Goal: Information Seeking & Learning: Learn about a topic

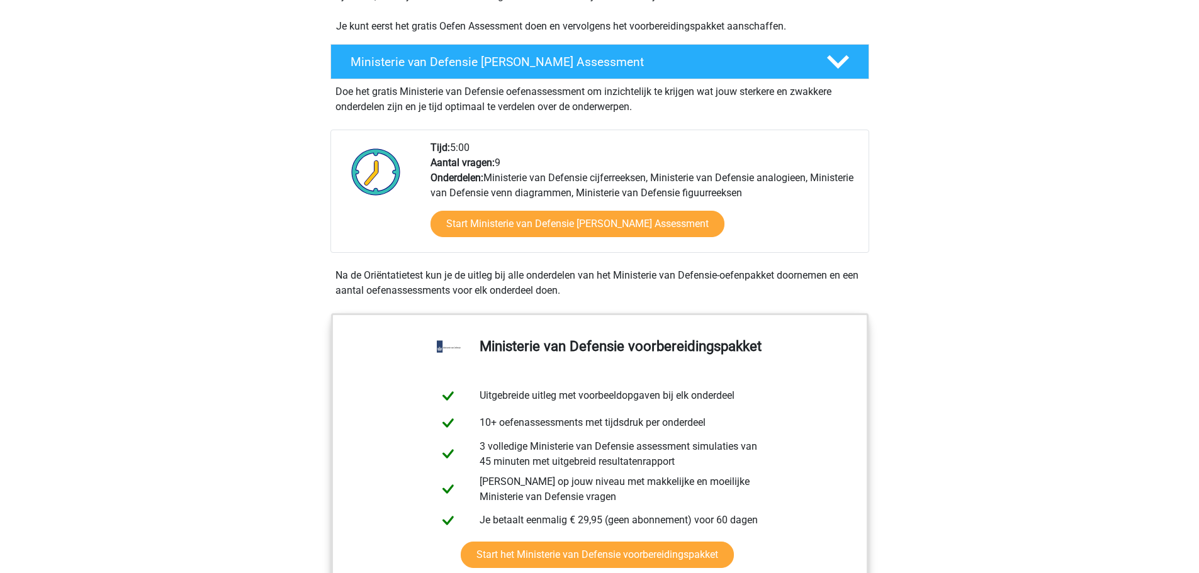
scroll to position [335, 0]
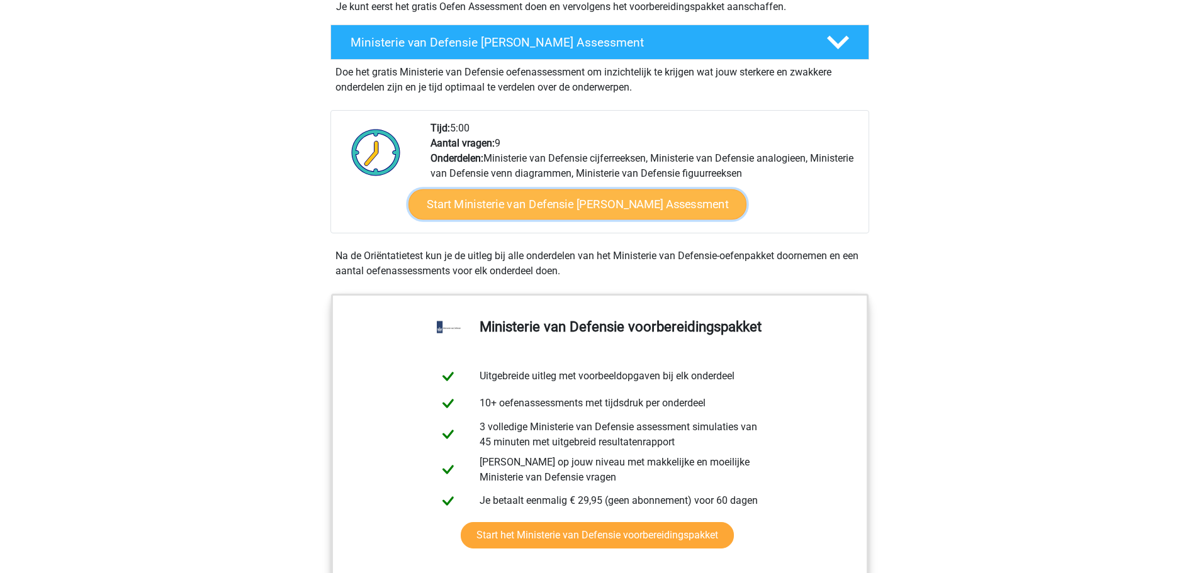
click at [592, 204] on link "Start Ministerie van Defensie Gratis Oefen Assessment" at bounding box center [577, 204] width 338 height 30
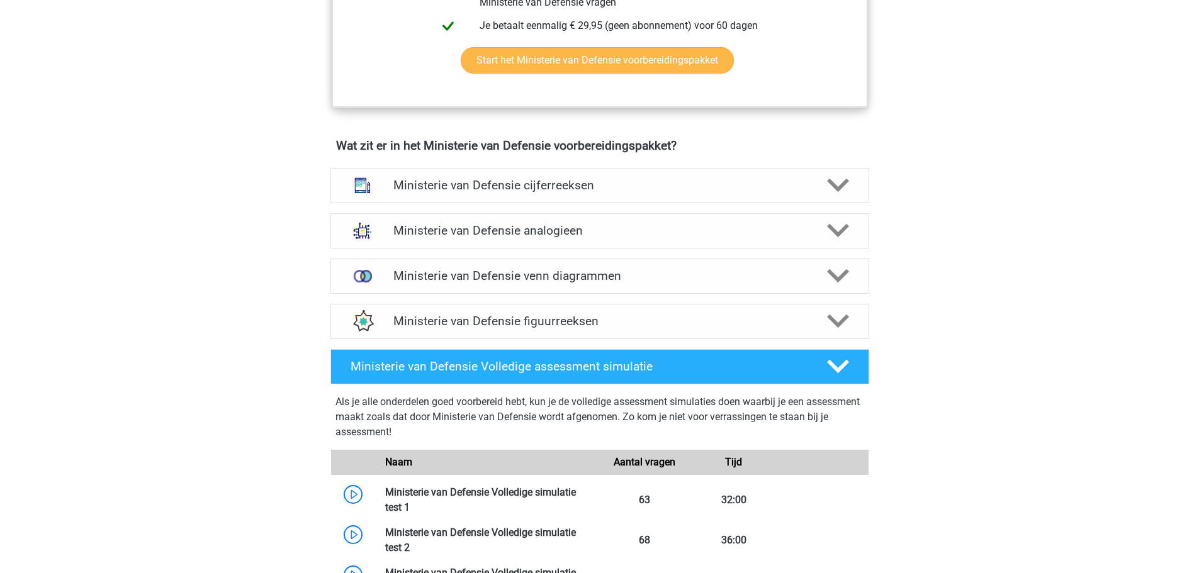
scroll to position [839, 0]
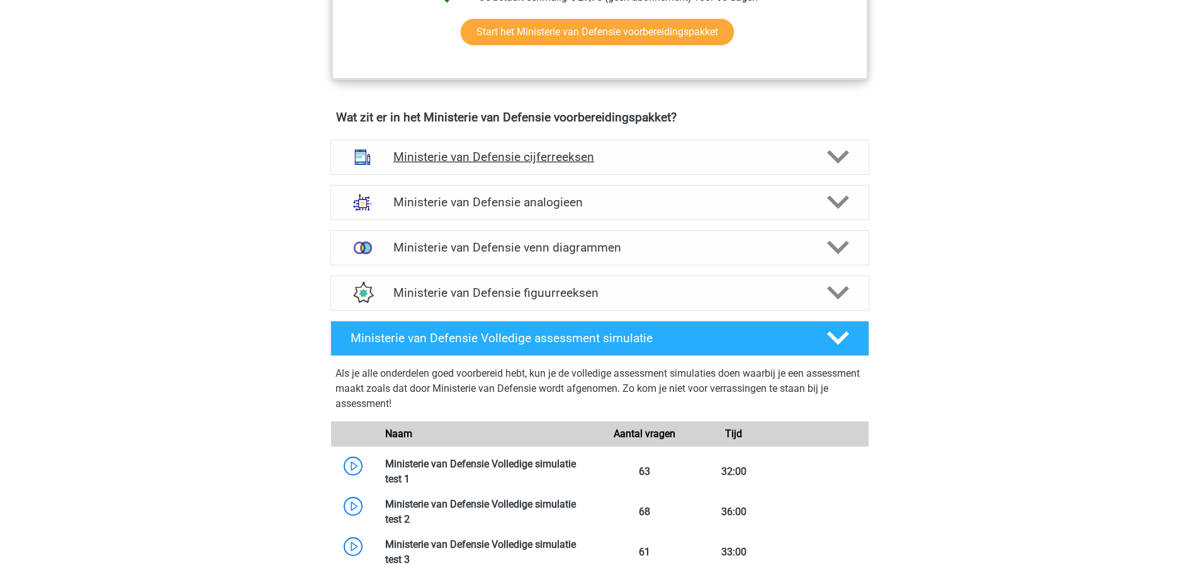
click at [633, 144] on div "Ministerie van Defensie cijferreeksen" at bounding box center [599, 157] width 539 height 35
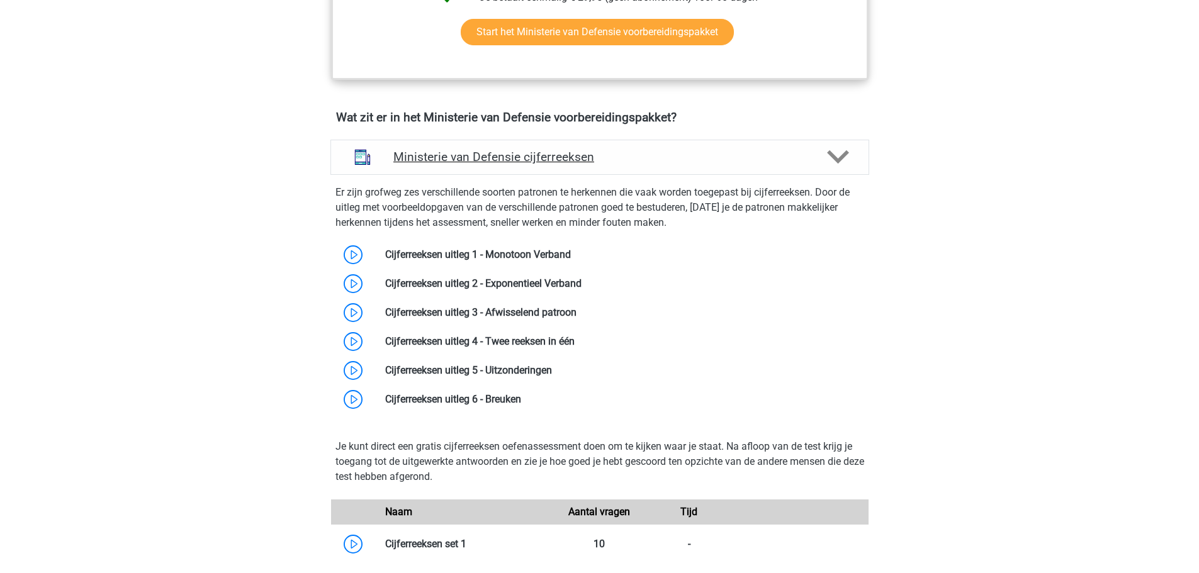
click at [626, 151] on h4 "Ministerie van Defensie cijferreeksen" at bounding box center [599, 157] width 412 height 14
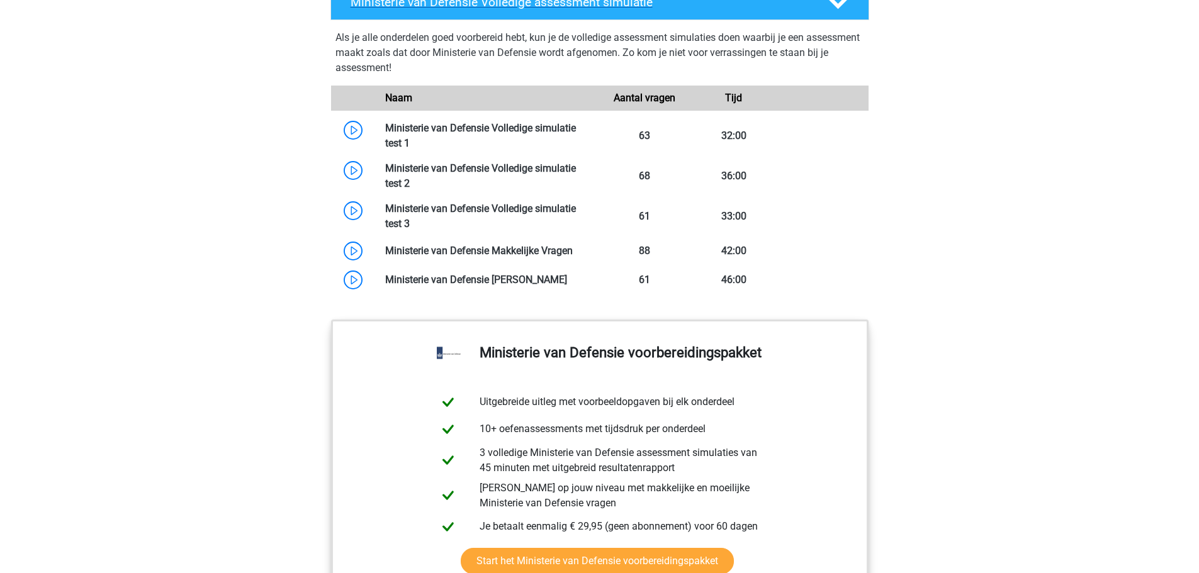
scroll to position [1574, 0]
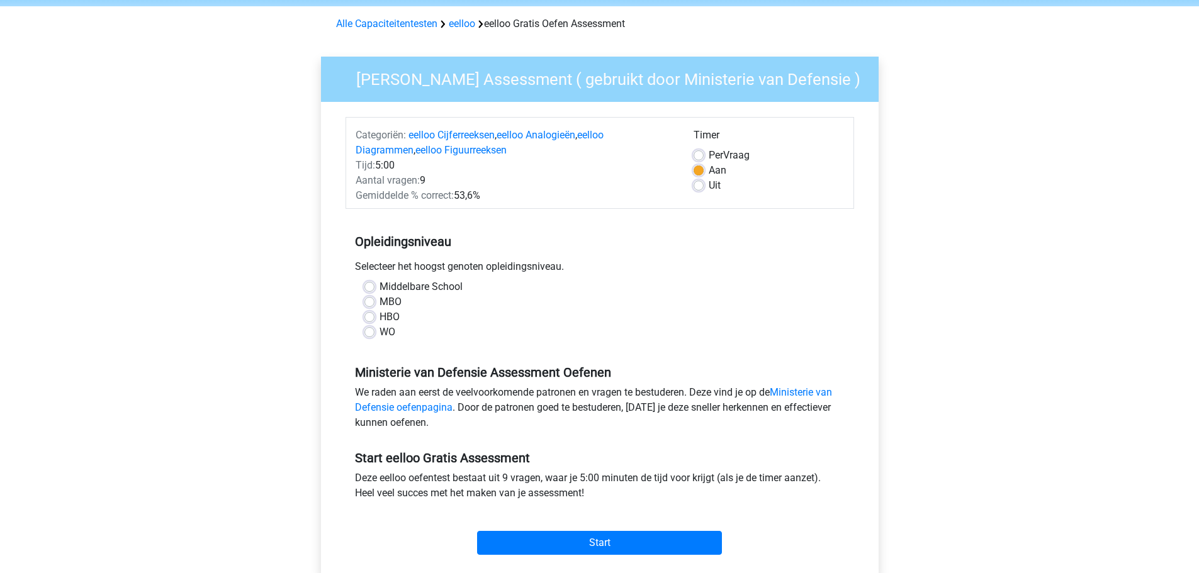
scroll to position [84, 0]
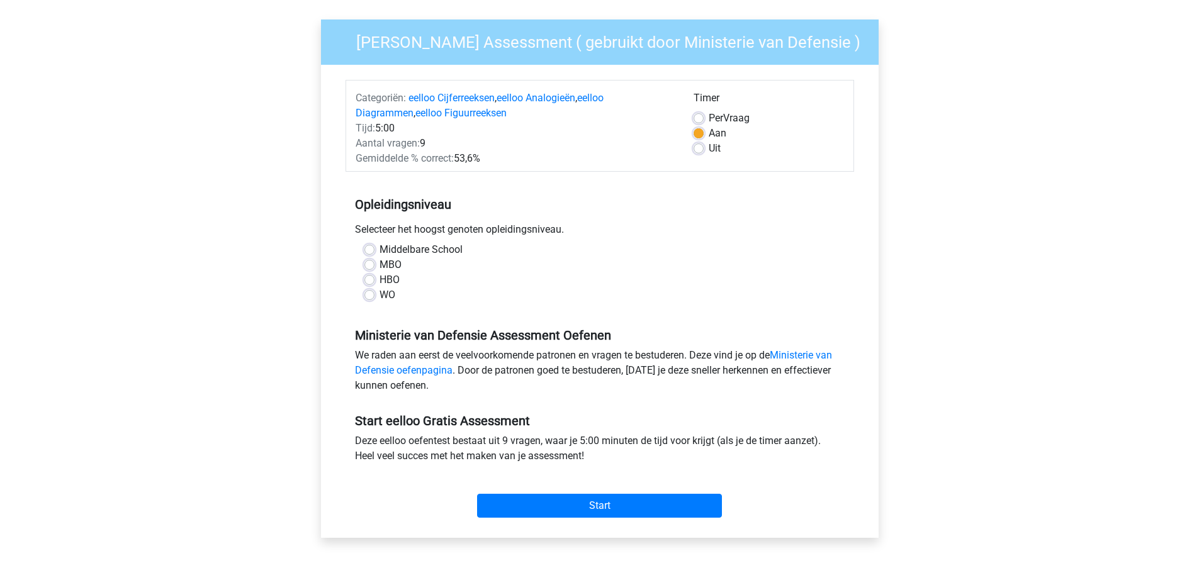
click at [380, 252] on label "Middelbare School" at bounding box center [421, 249] width 83 height 15
click at [373, 252] on input "Middelbare School" at bounding box center [369, 248] width 10 height 13
radio input "true"
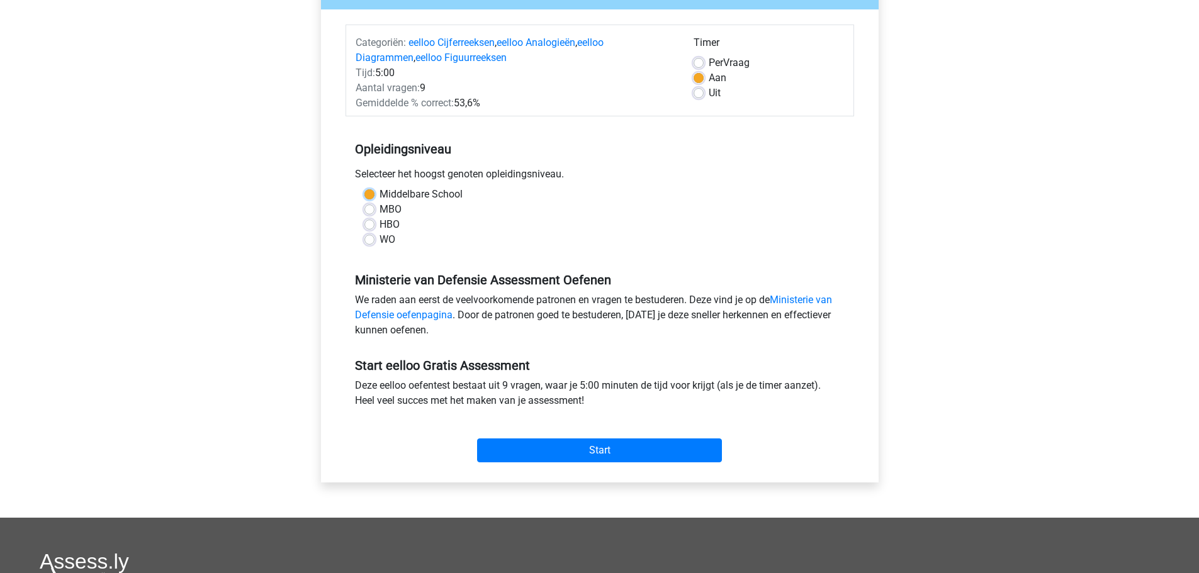
scroll to position [168, 0]
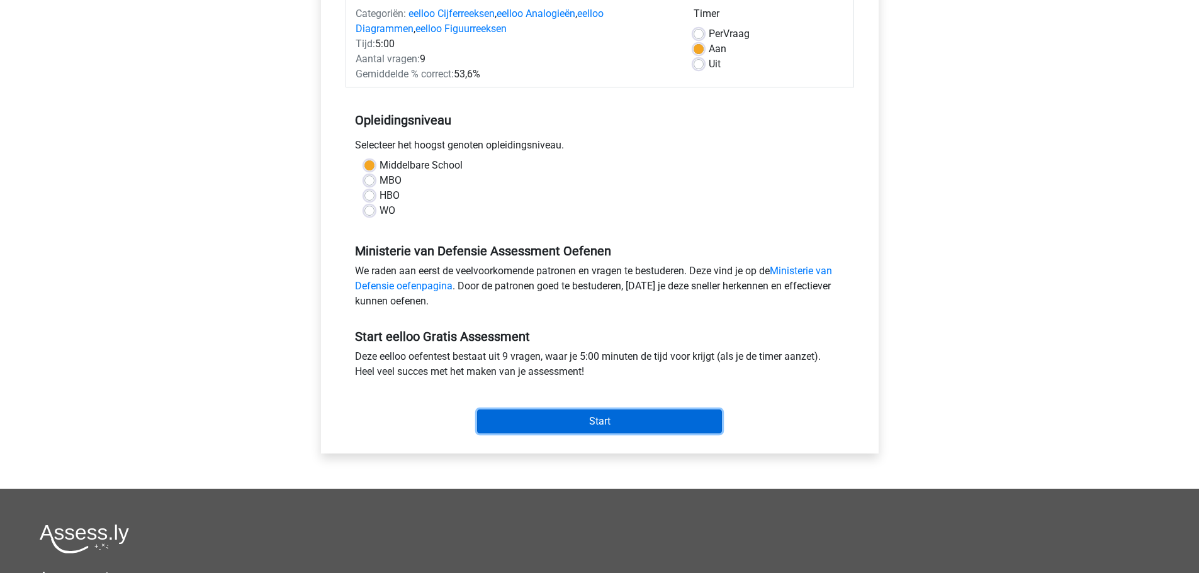
click at [630, 425] on input "Start" at bounding box center [599, 422] width 245 height 24
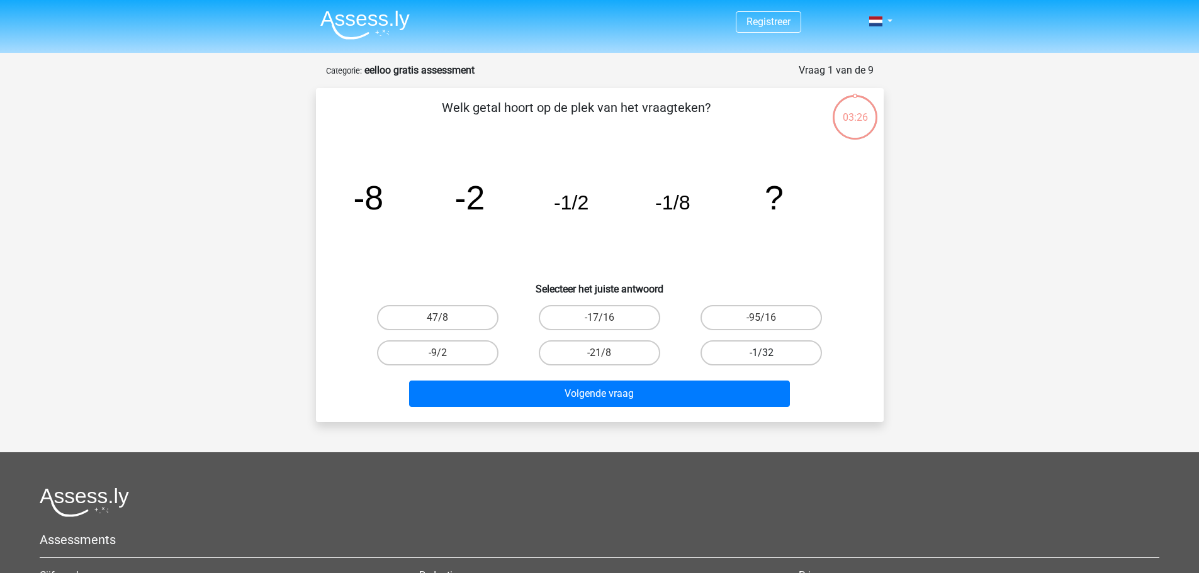
click at [750, 354] on label "-1/32" at bounding box center [761, 353] width 121 height 25
click at [762, 354] on input "-1/32" at bounding box center [766, 357] width 8 height 8
radio input "true"
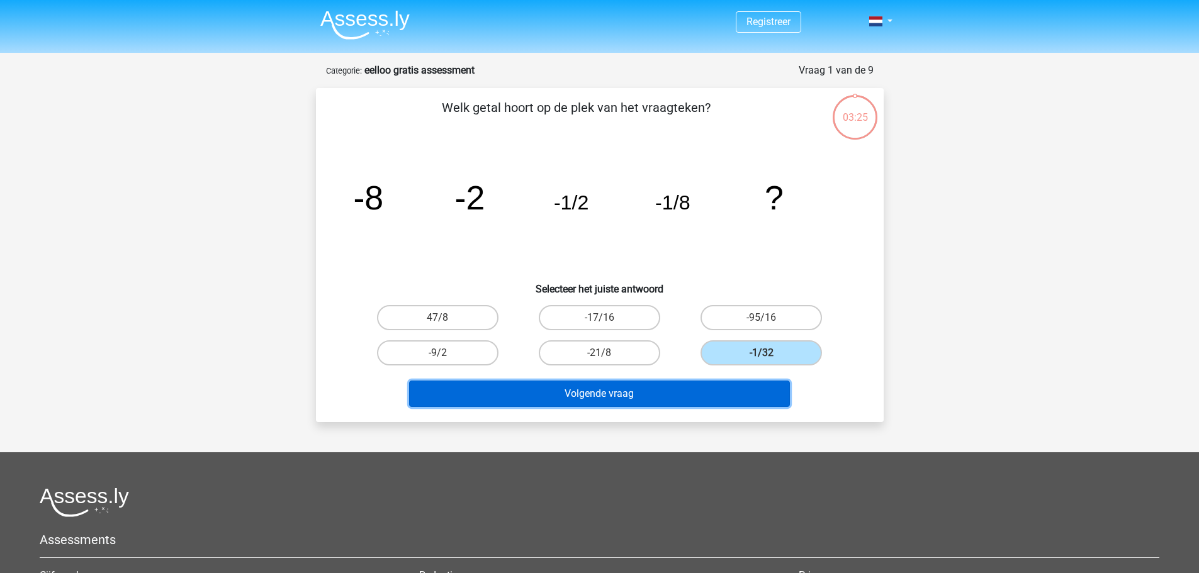
click at [712, 400] on button "Volgende vraag" at bounding box center [599, 394] width 381 height 26
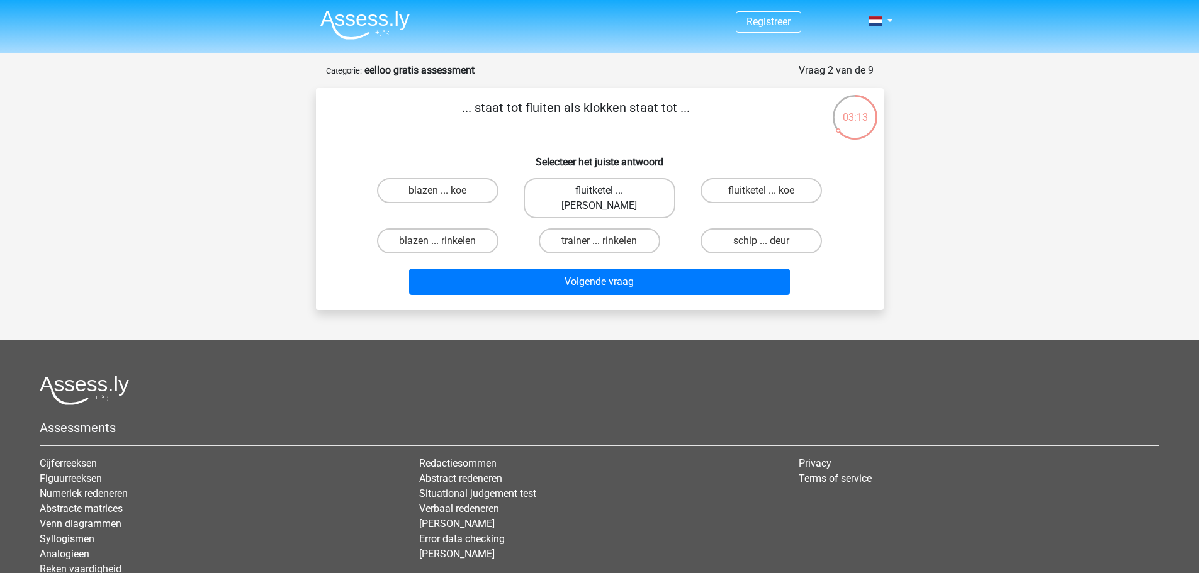
click at [611, 183] on label "fluitketel ... luiden" at bounding box center [600, 198] width 152 height 40
click at [607, 191] on input "fluitketel ... luiden" at bounding box center [603, 195] width 8 height 8
radio input "true"
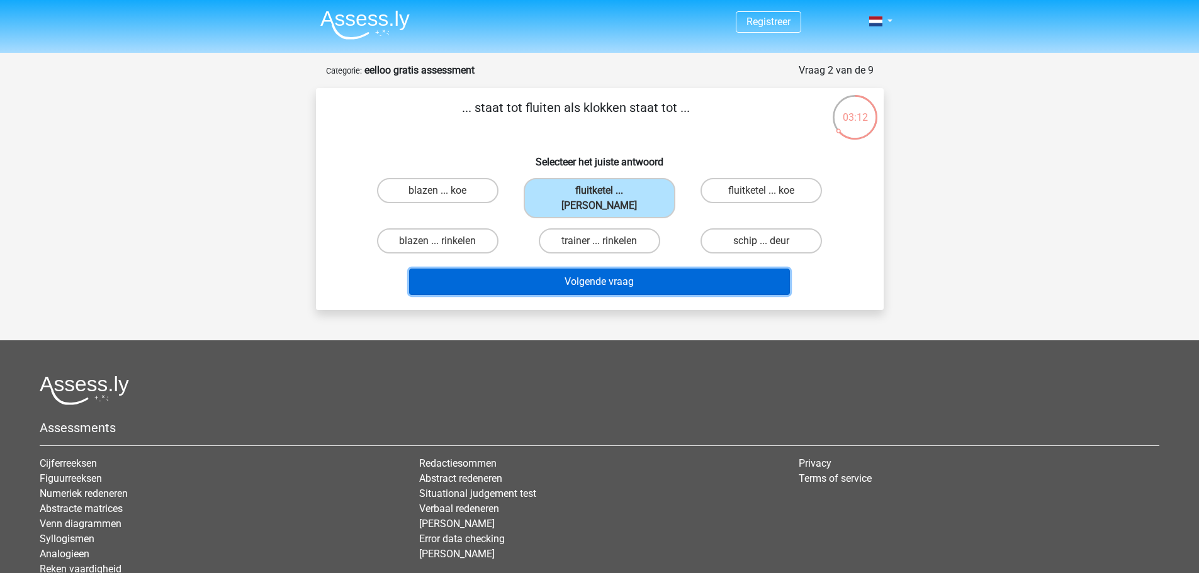
click at [628, 269] on button "Volgende vraag" at bounding box center [599, 282] width 381 height 26
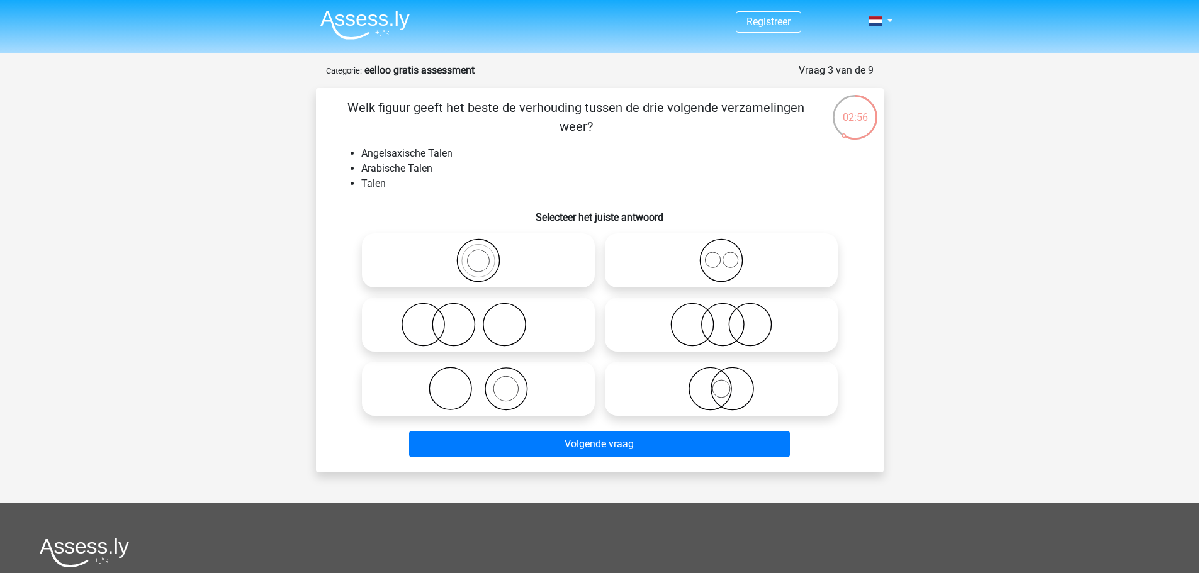
click at [733, 266] on icon at bounding box center [721, 261] width 223 height 44
click at [729, 254] on input "radio" at bounding box center [725, 250] width 8 height 8
radio input "true"
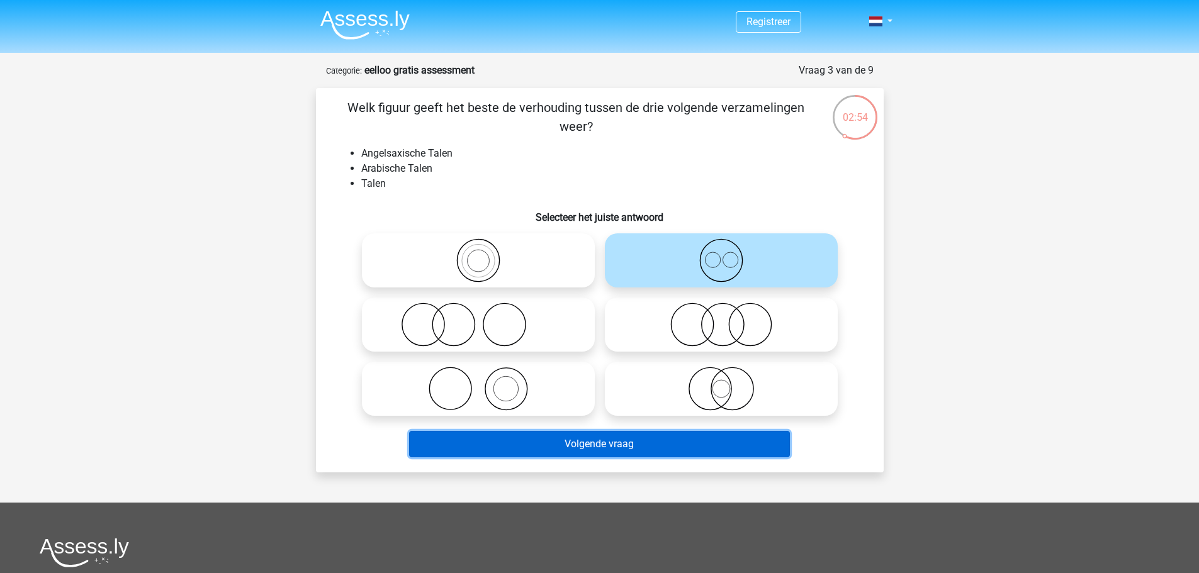
click at [728, 445] on button "Volgende vraag" at bounding box center [599, 444] width 381 height 26
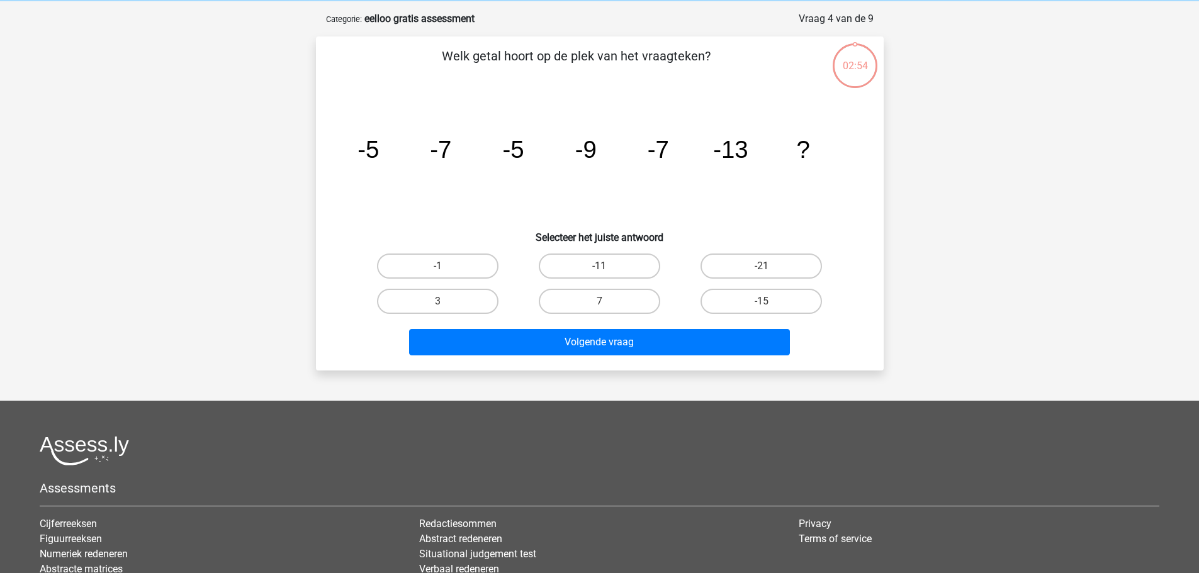
scroll to position [63, 0]
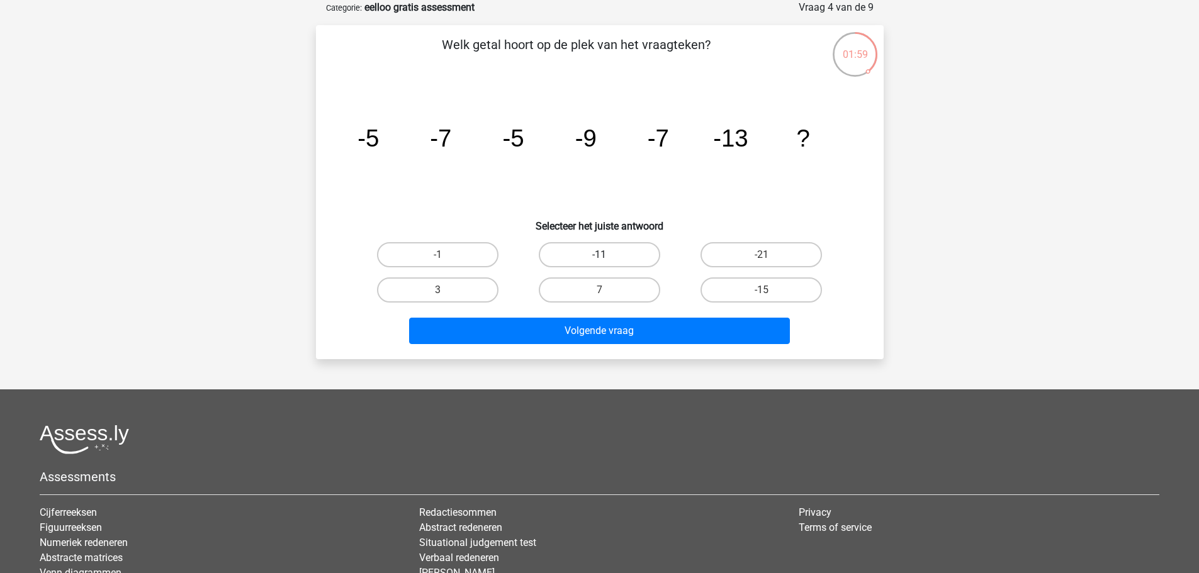
click at [609, 258] on label "-11" at bounding box center [599, 254] width 121 height 25
click at [607, 258] on input "-11" at bounding box center [603, 259] width 8 height 8
radio input "true"
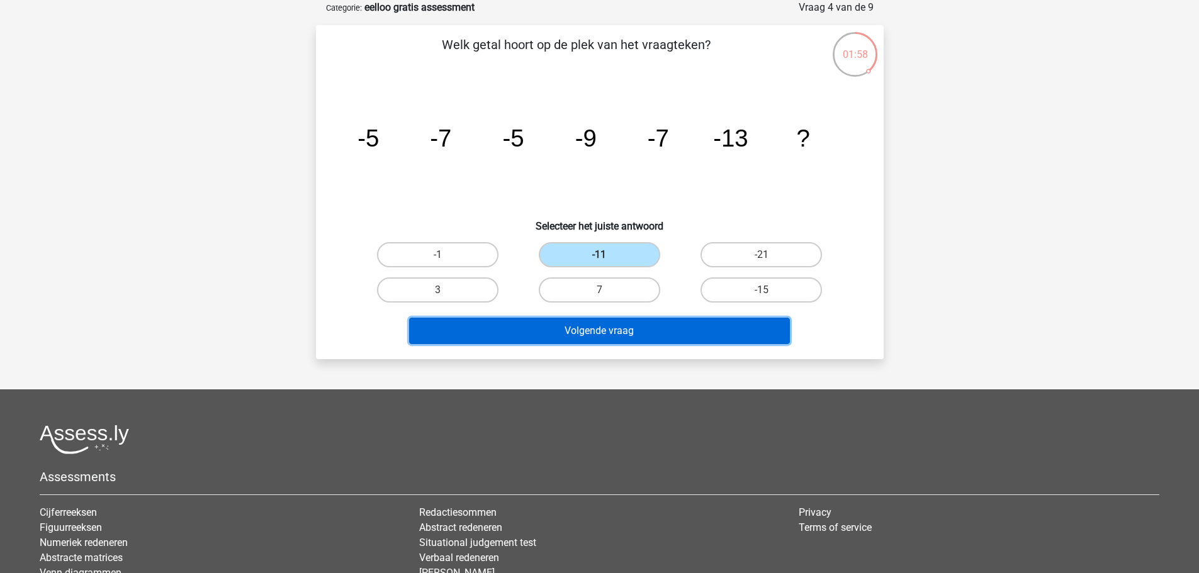
click at [645, 343] on button "Volgende vraag" at bounding box center [599, 331] width 381 height 26
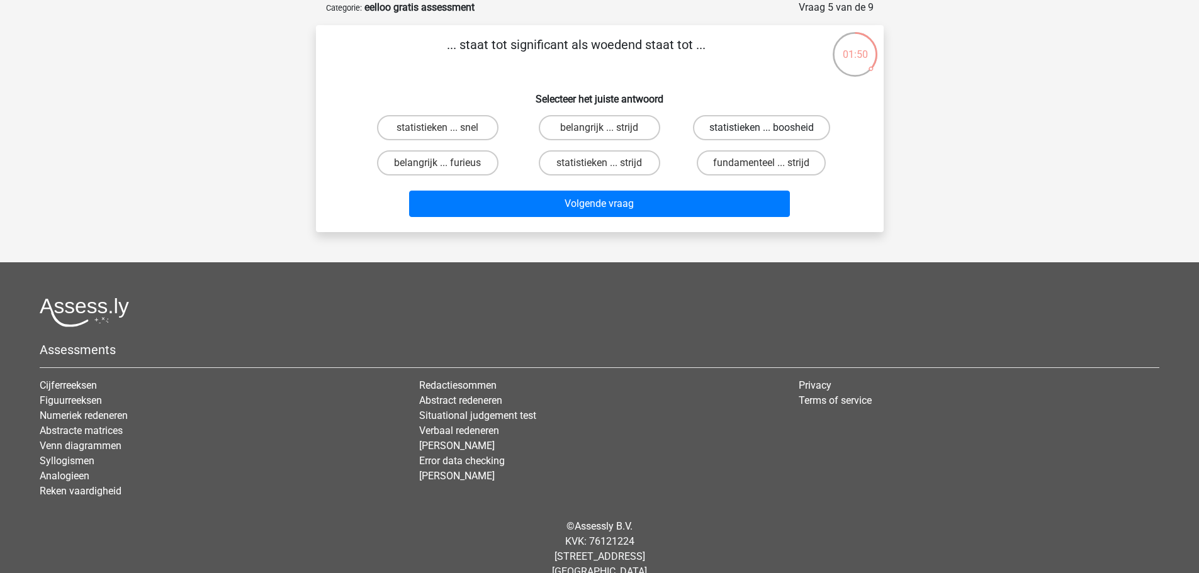
click at [774, 129] on label "statistieken ... boosheid" at bounding box center [761, 127] width 137 height 25
click at [770, 129] on input "statistieken ... boosheid" at bounding box center [766, 132] width 8 height 8
radio input "true"
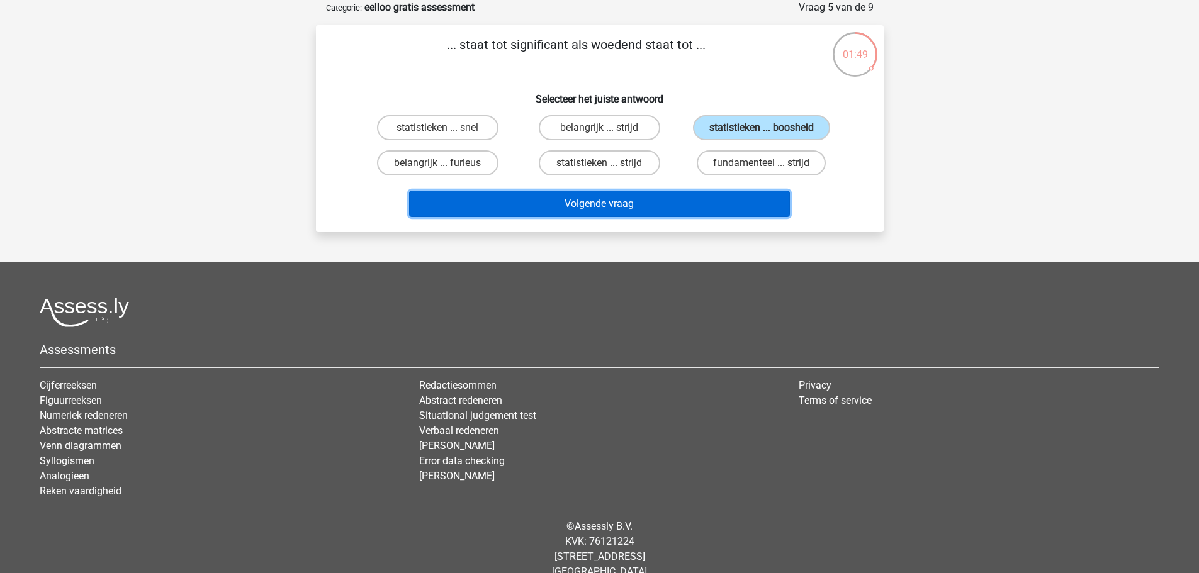
click at [656, 206] on button "Volgende vraag" at bounding box center [599, 204] width 381 height 26
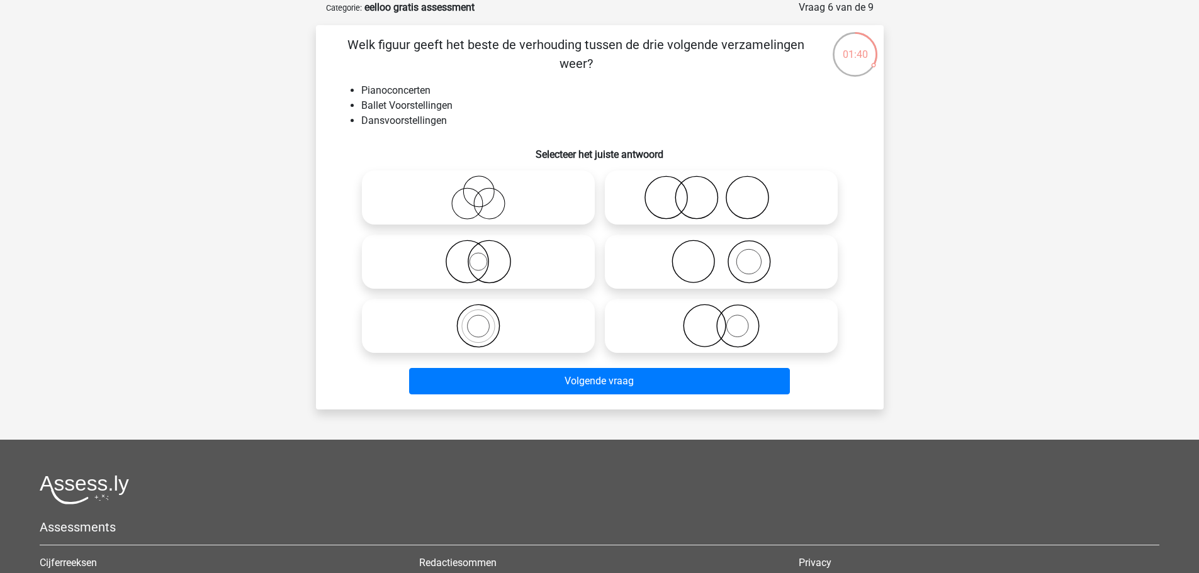
click at [490, 193] on icon at bounding box center [478, 198] width 223 height 44
click at [487, 191] on input "radio" at bounding box center [482, 187] width 8 height 8
radio input "true"
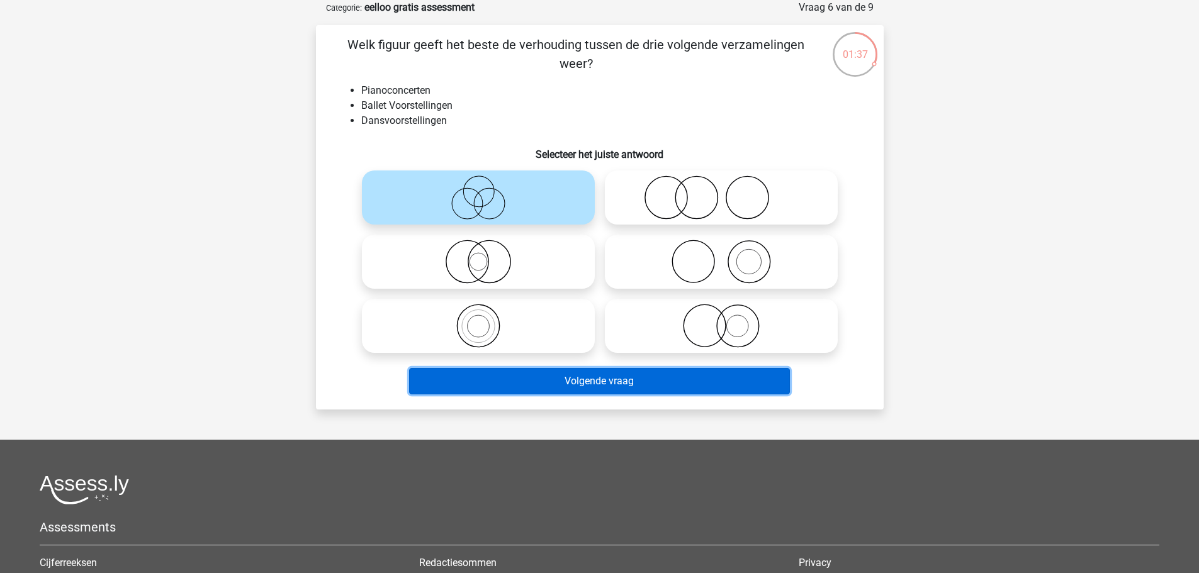
click at [617, 388] on button "Volgende vraag" at bounding box center [599, 381] width 381 height 26
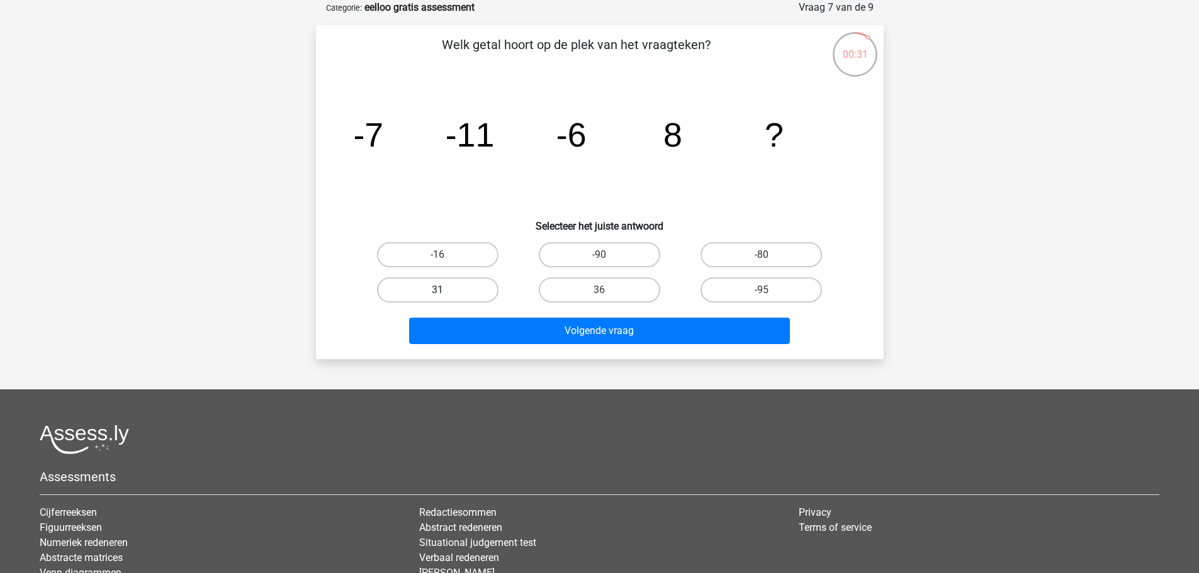
click at [451, 292] on label "31" at bounding box center [437, 290] width 121 height 25
click at [446, 292] on input "31" at bounding box center [441, 294] width 8 height 8
radio input "true"
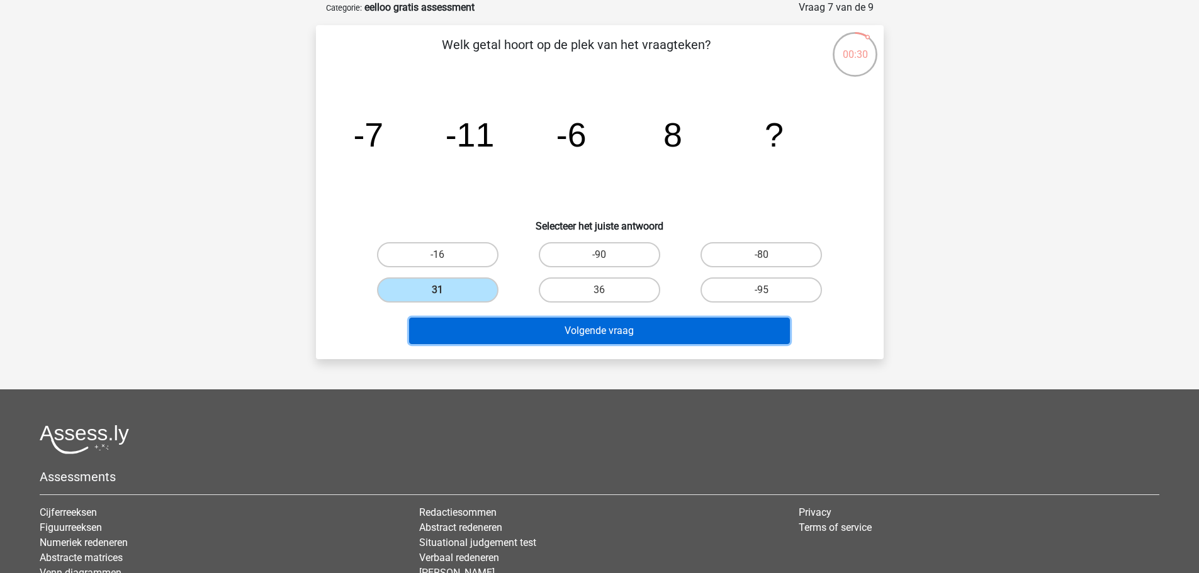
click at [538, 339] on button "Volgende vraag" at bounding box center [599, 331] width 381 height 26
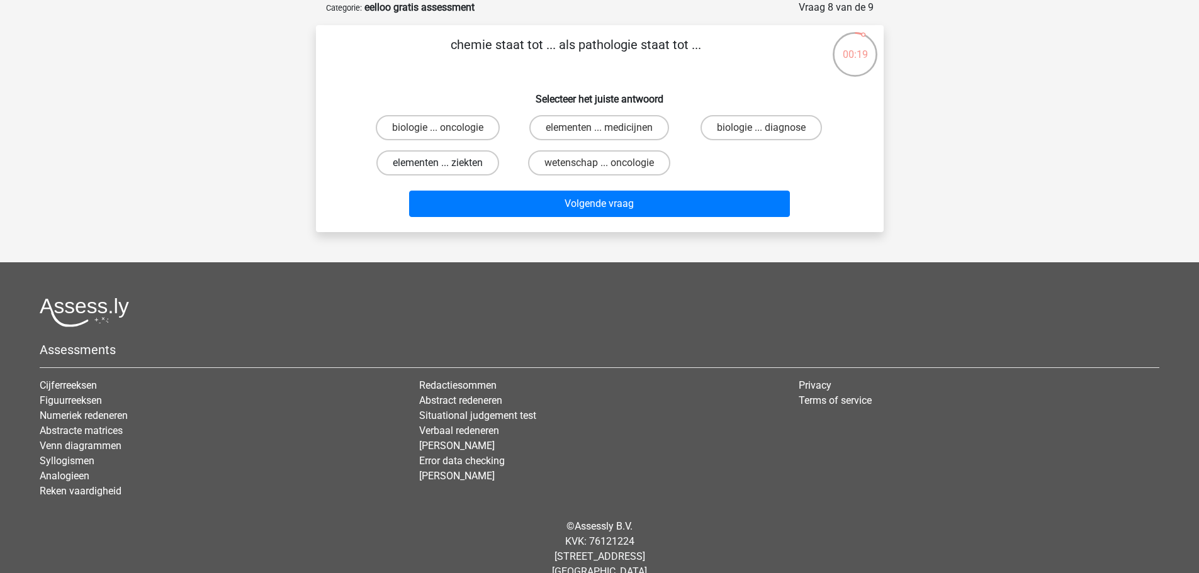
click at [459, 167] on label "elementen ... ziekten" at bounding box center [437, 162] width 123 height 25
click at [446, 167] on input "elementen ... ziekten" at bounding box center [441, 167] width 8 height 8
radio input "true"
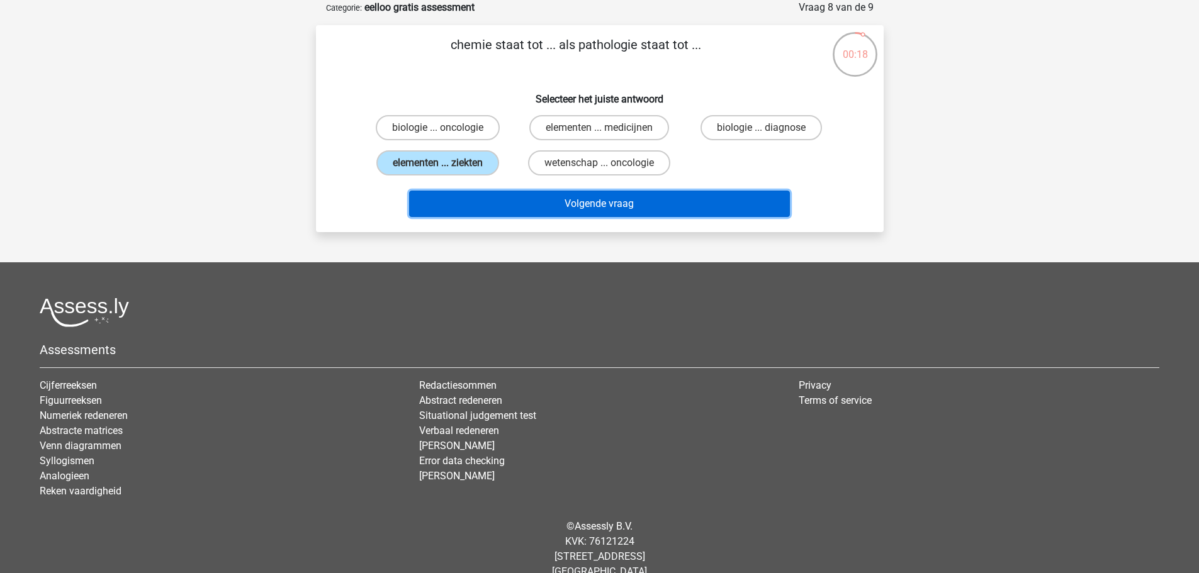
click at [537, 197] on button "Volgende vraag" at bounding box center [599, 204] width 381 height 26
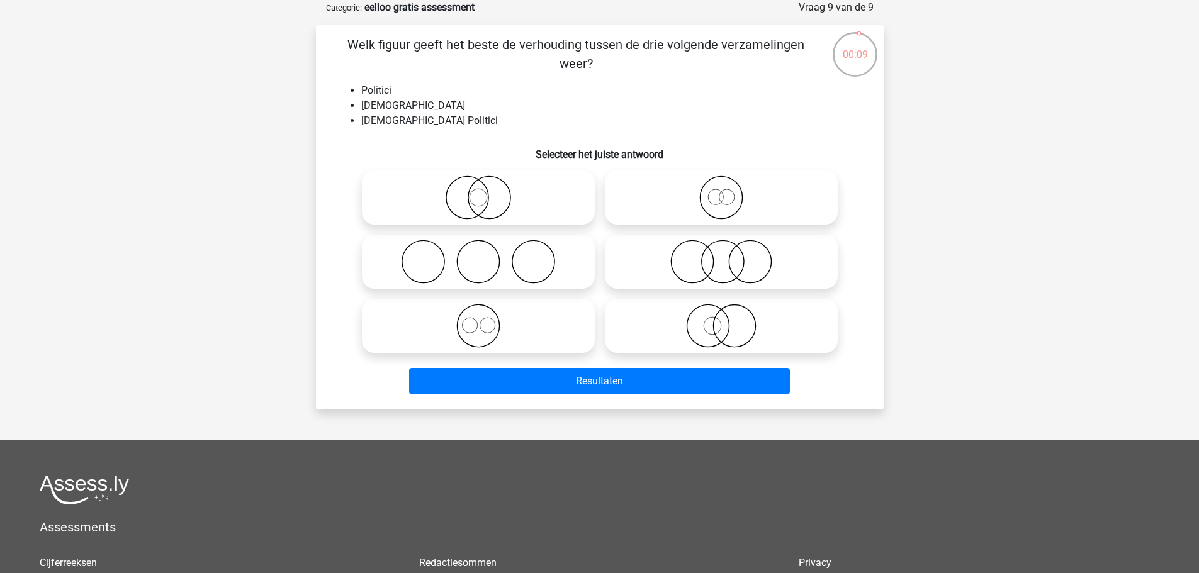
click at [709, 263] on icon at bounding box center [721, 262] width 223 height 44
click at [721, 256] on input "radio" at bounding box center [725, 251] width 8 height 8
radio input "true"
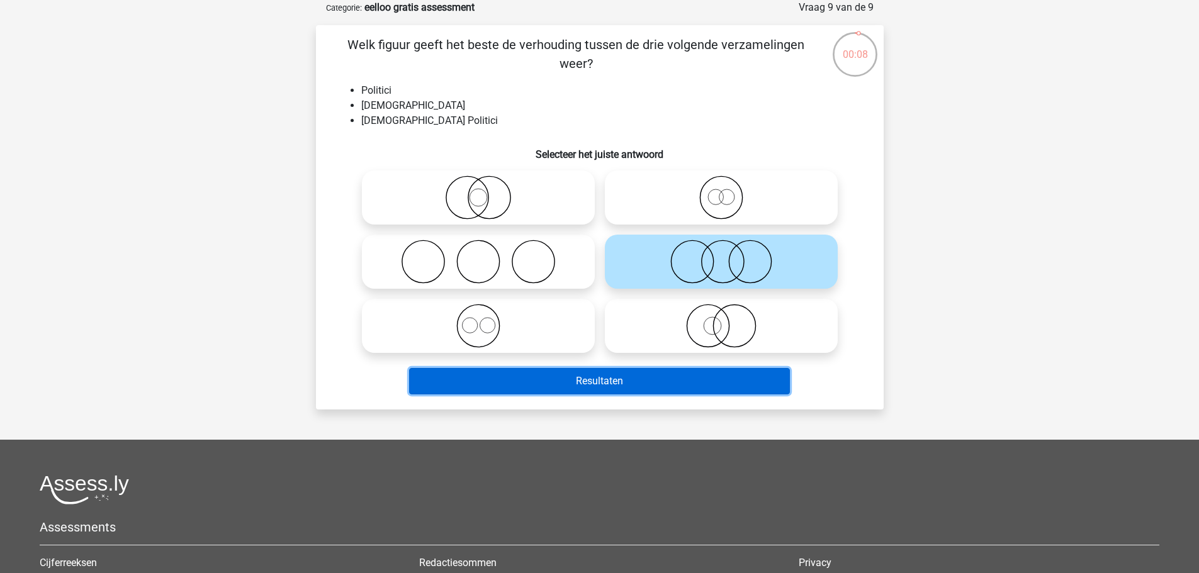
click at [693, 381] on button "Resultaten" at bounding box center [599, 381] width 381 height 26
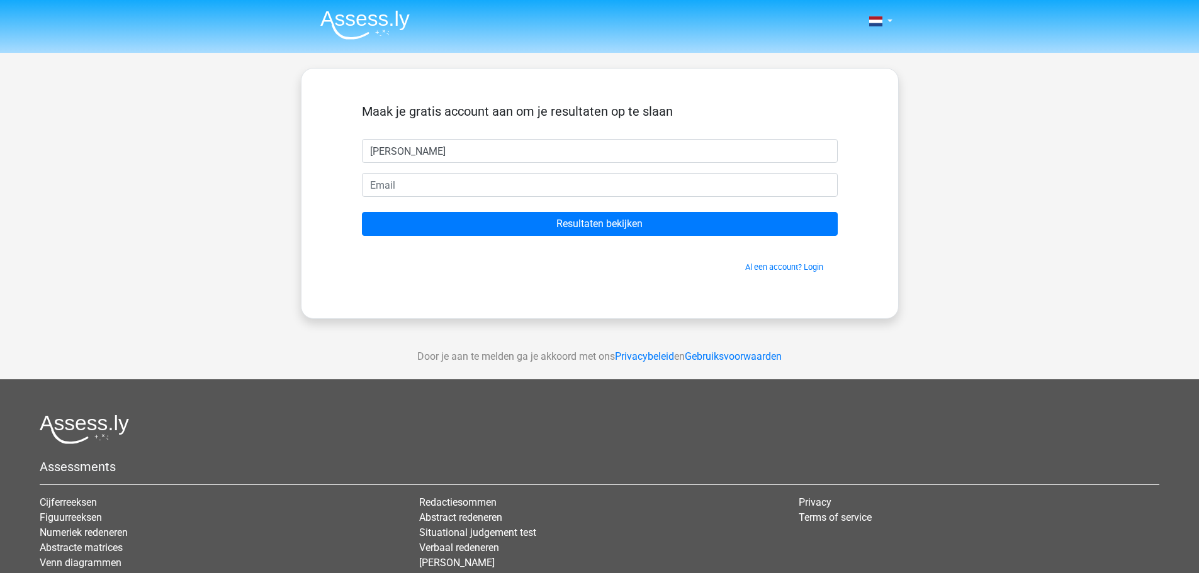
type input "[PERSON_NAME]"
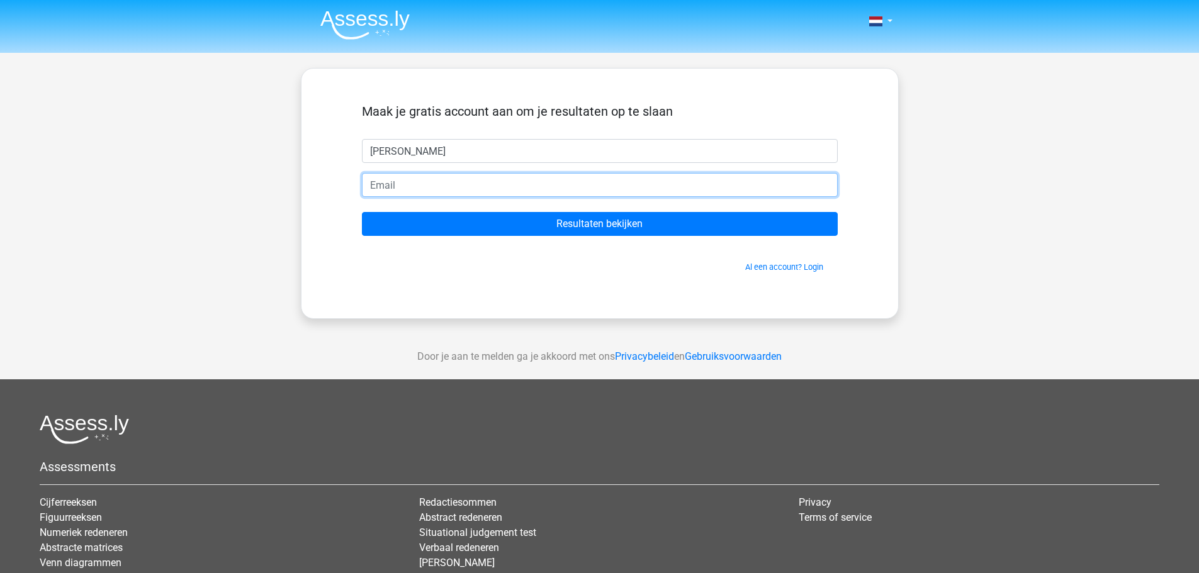
type input "t"
paste input "weboki9657@besaies.com"
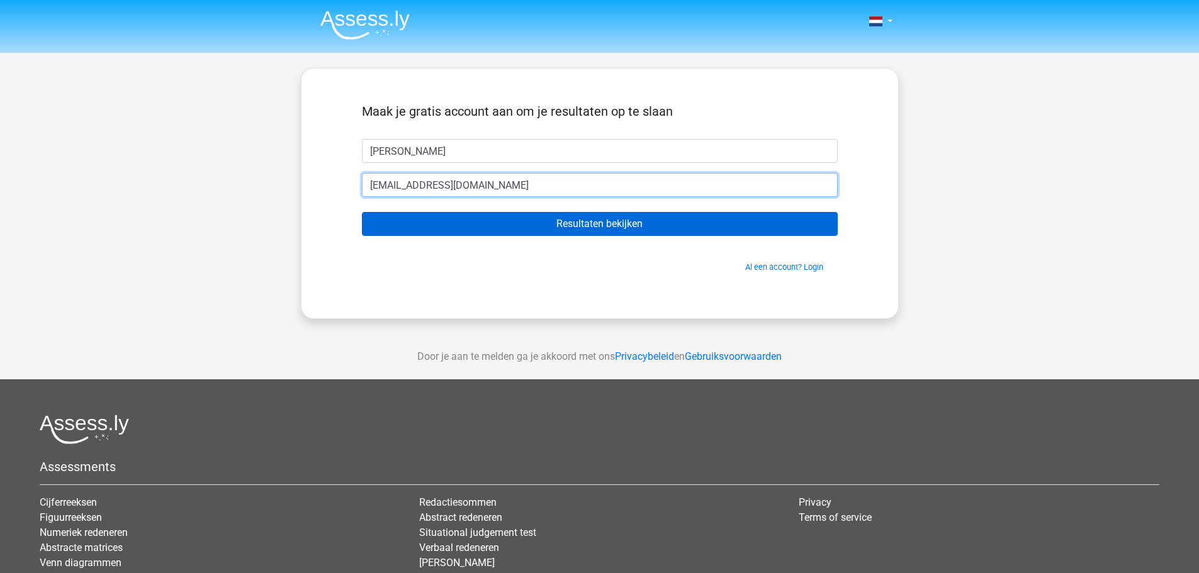
type input "weboki9657@besaies.com"
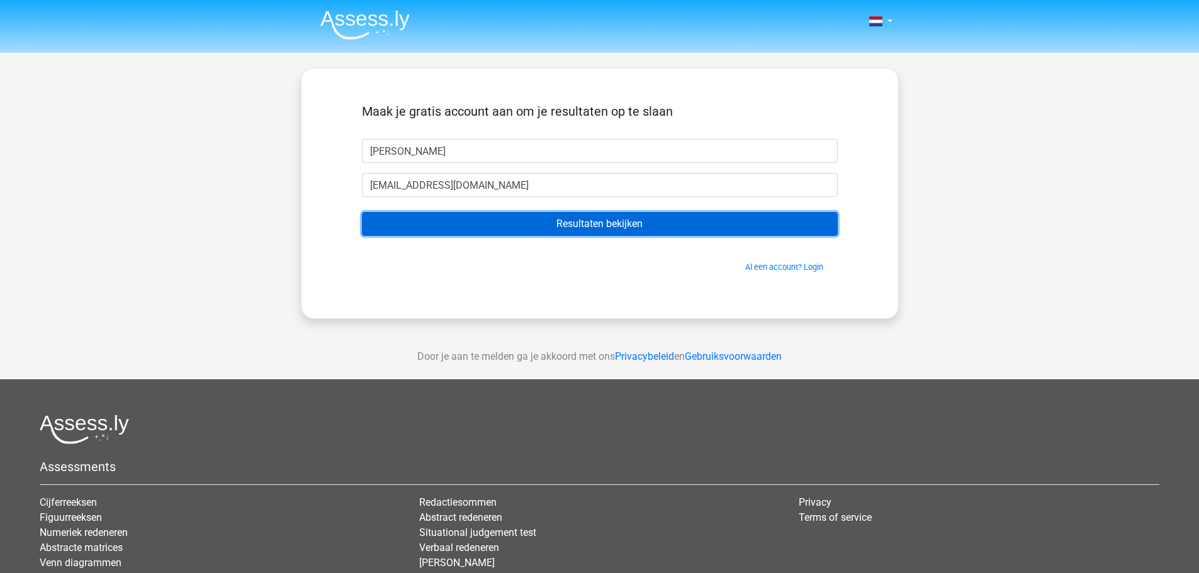
click at [469, 223] on input "Resultaten bekijken" at bounding box center [600, 224] width 476 height 24
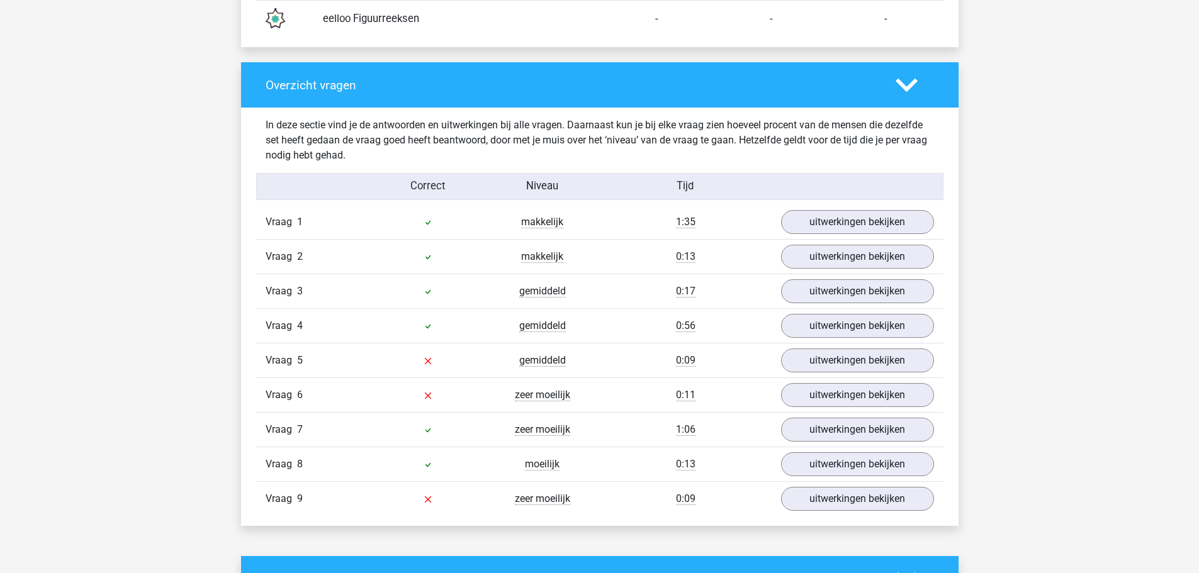
scroll to position [1259, 0]
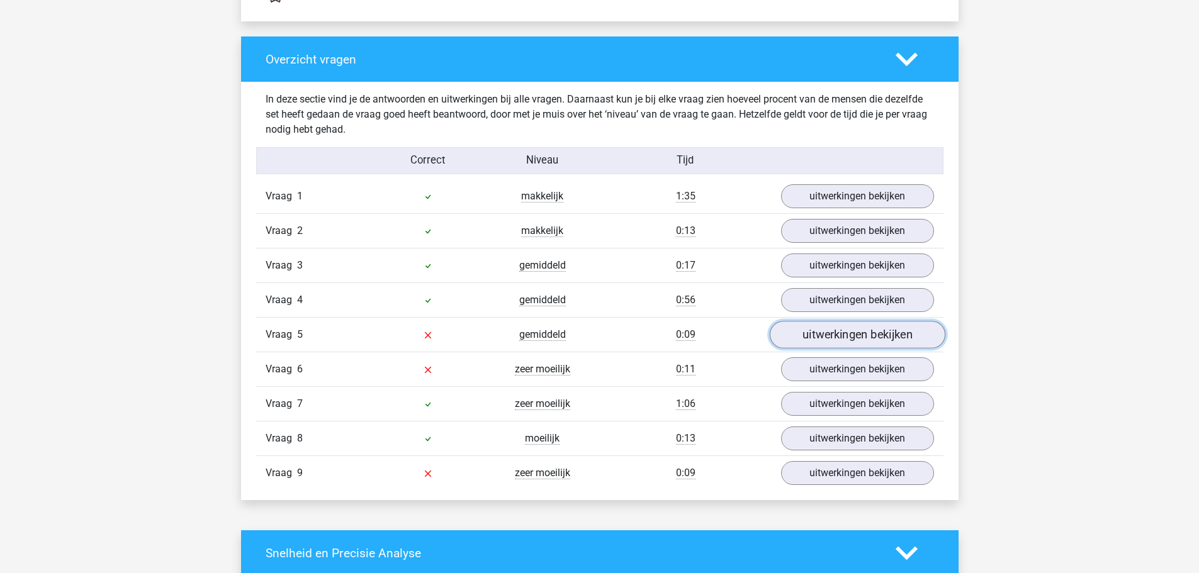
click at [831, 335] on link "uitwerkingen bekijken" at bounding box center [857, 335] width 176 height 28
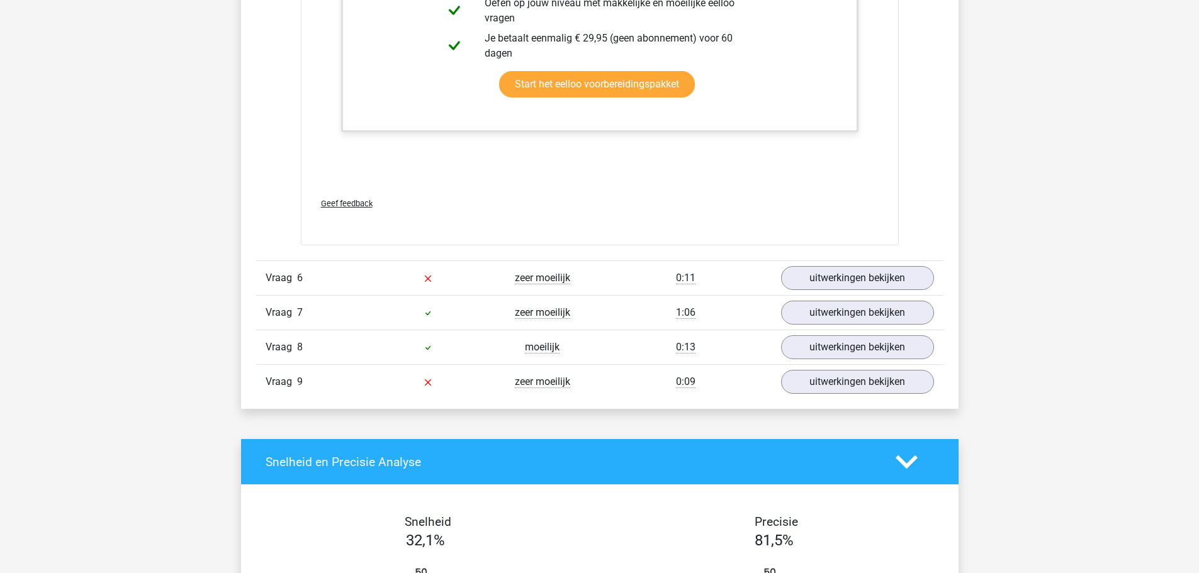
scroll to position [2014, 0]
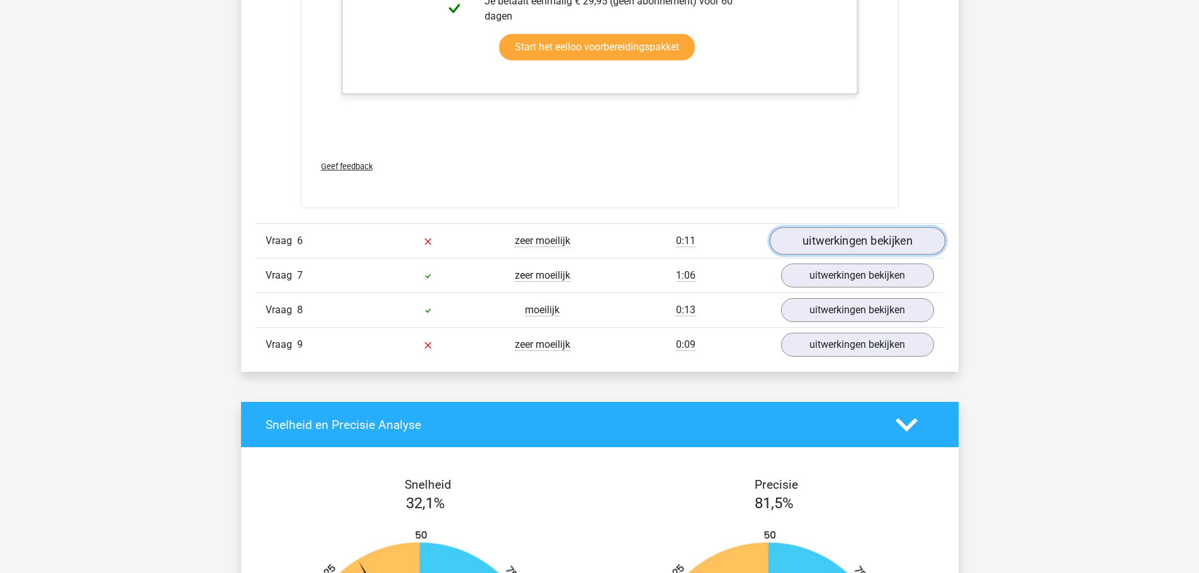
click at [851, 234] on link "uitwerkingen bekijken" at bounding box center [857, 242] width 176 height 28
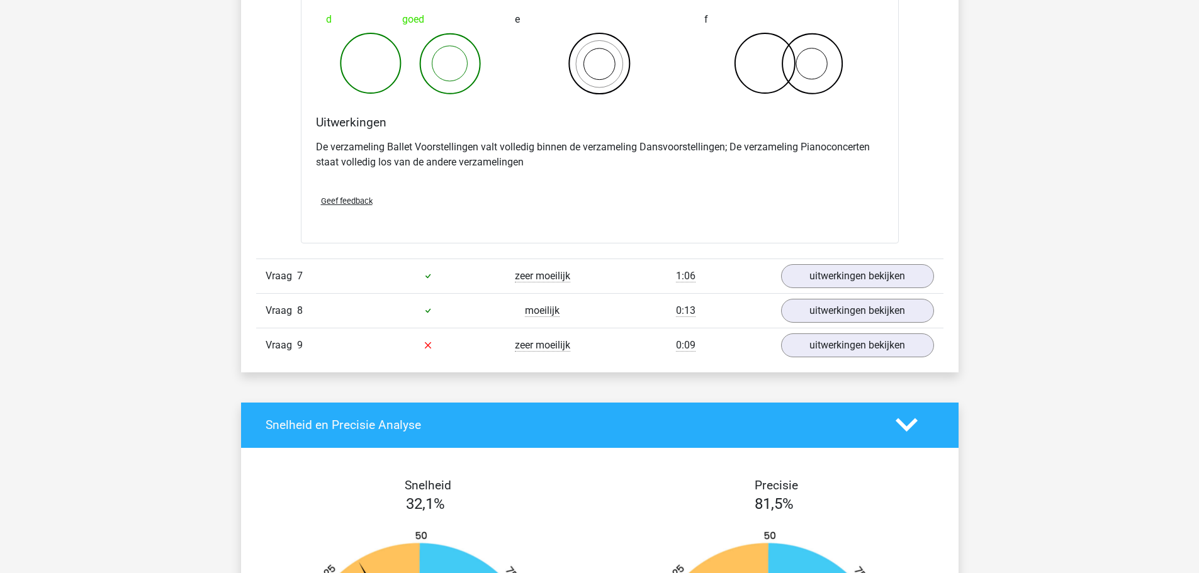
scroll to position [2518, 0]
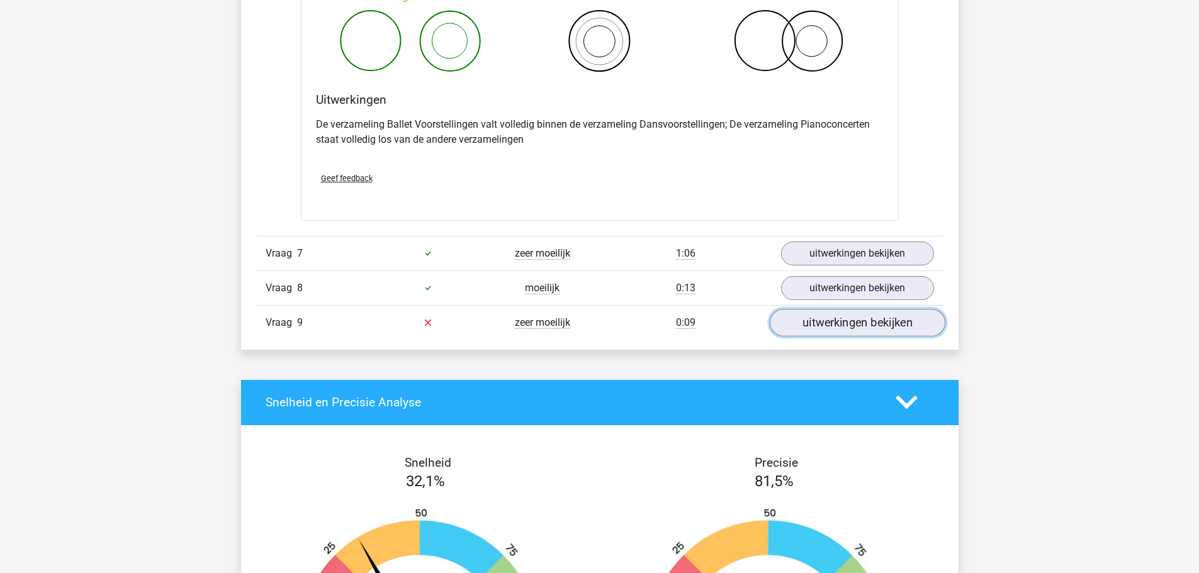
click at [812, 328] on link "uitwerkingen bekijken" at bounding box center [857, 323] width 176 height 28
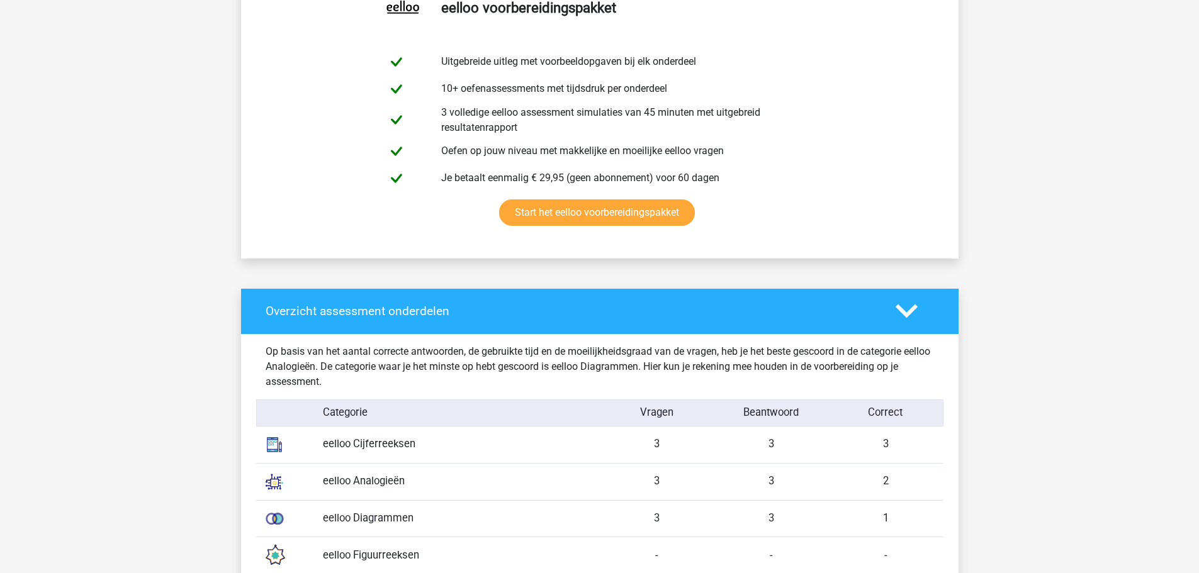
scroll to position [0, 0]
